Goal: Navigation & Orientation: Find specific page/section

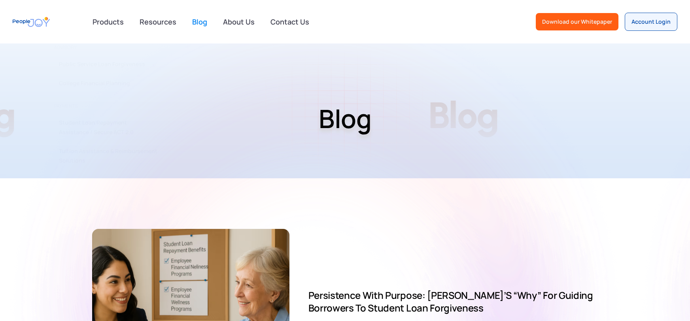
click at [25, 23] on img "home" at bounding box center [31, 22] width 37 height 18
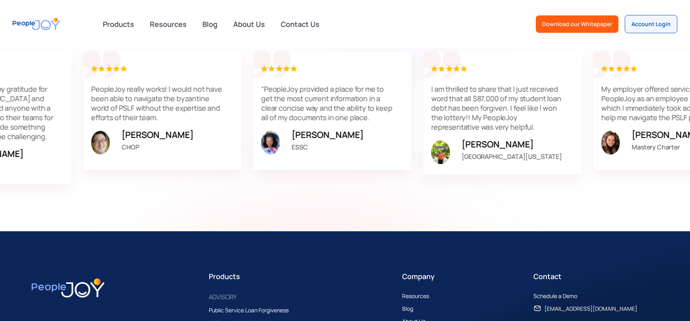
scroll to position [2475, 0]
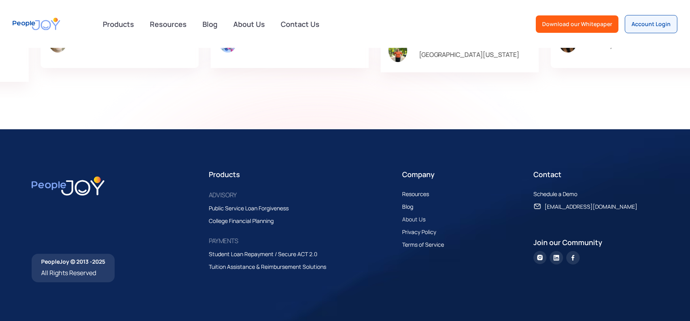
click at [419, 219] on div "About Us" at bounding box center [413, 219] width 23 height 9
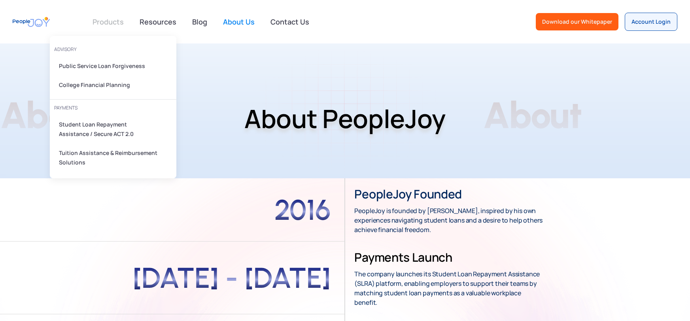
click at [116, 24] on link at bounding box center [108, 22] width 41 height 16
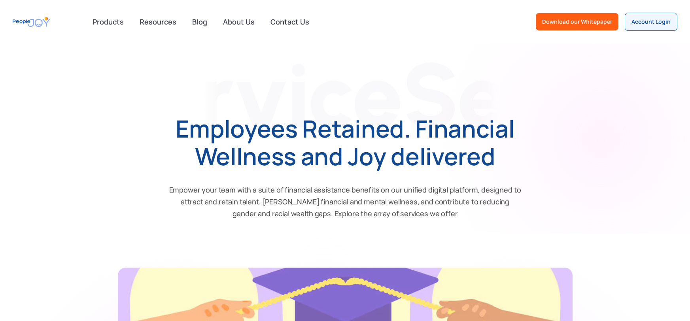
click at [42, 23] on img "home" at bounding box center [31, 22] width 37 height 18
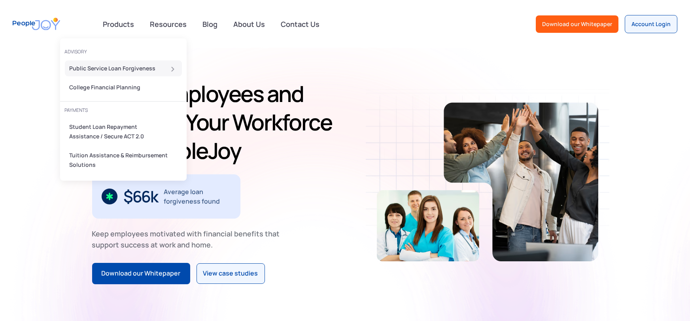
click at [100, 66] on div "Public Service Loan Forgiveness" at bounding box center [121, 68] width 103 height 9
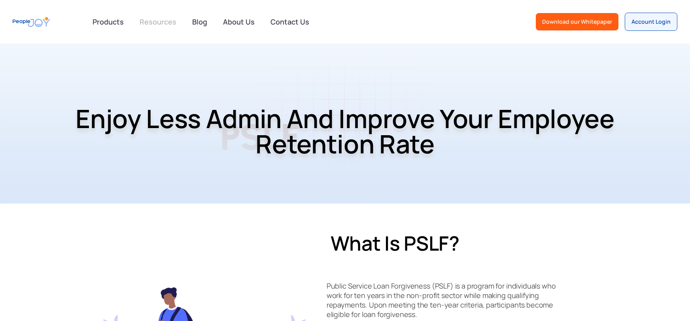
click at [142, 28] on link "Resources" at bounding box center [158, 21] width 46 height 17
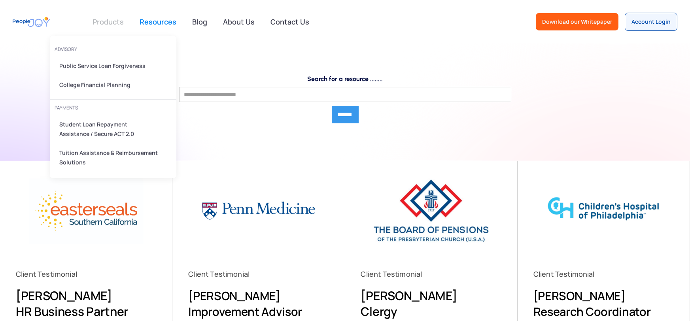
click at [98, 22] on link at bounding box center [108, 22] width 41 height 16
